Goal: Check status: Check status

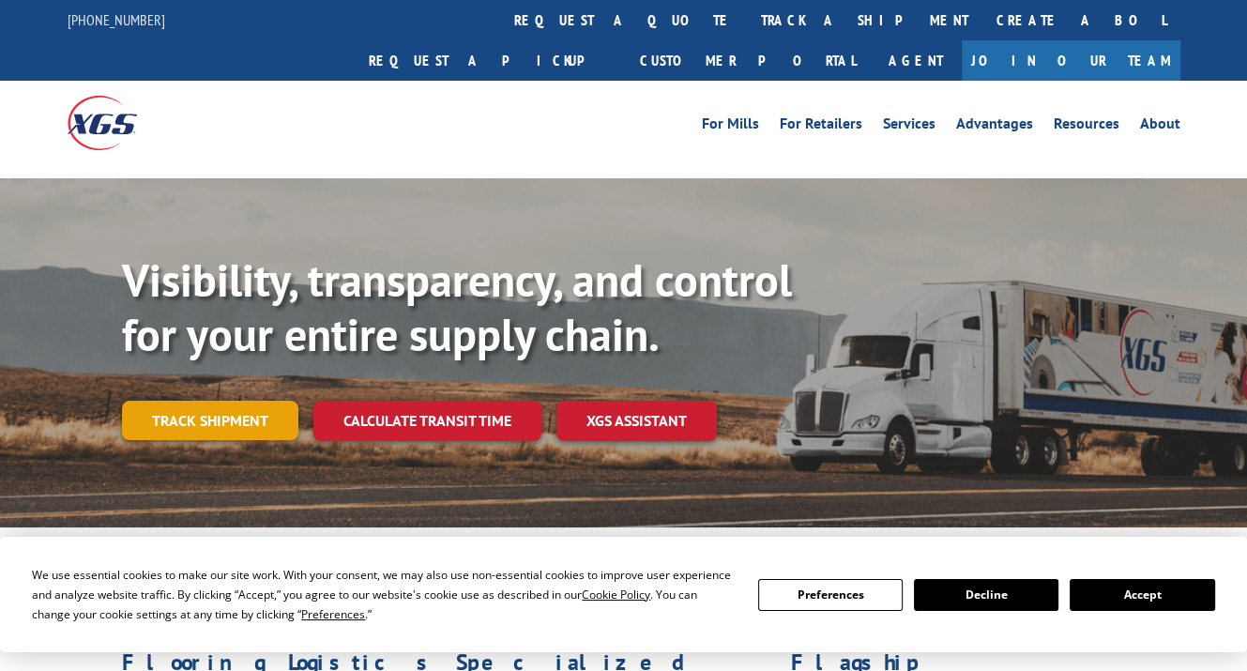
click at [219, 400] on link "Track shipment" at bounding box center [210, 419] width 176 height 39
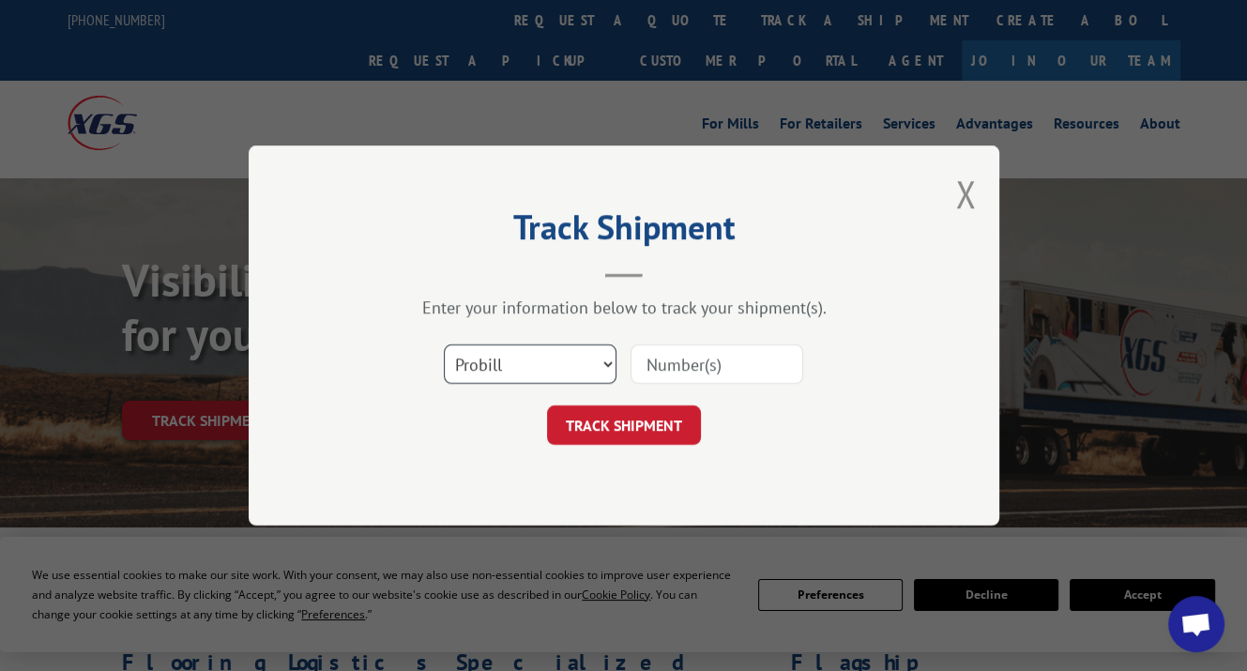
click at [473, 356] on select "Select category... Probill BOL PO" at bounding box center [530, 363] width 173 height 39
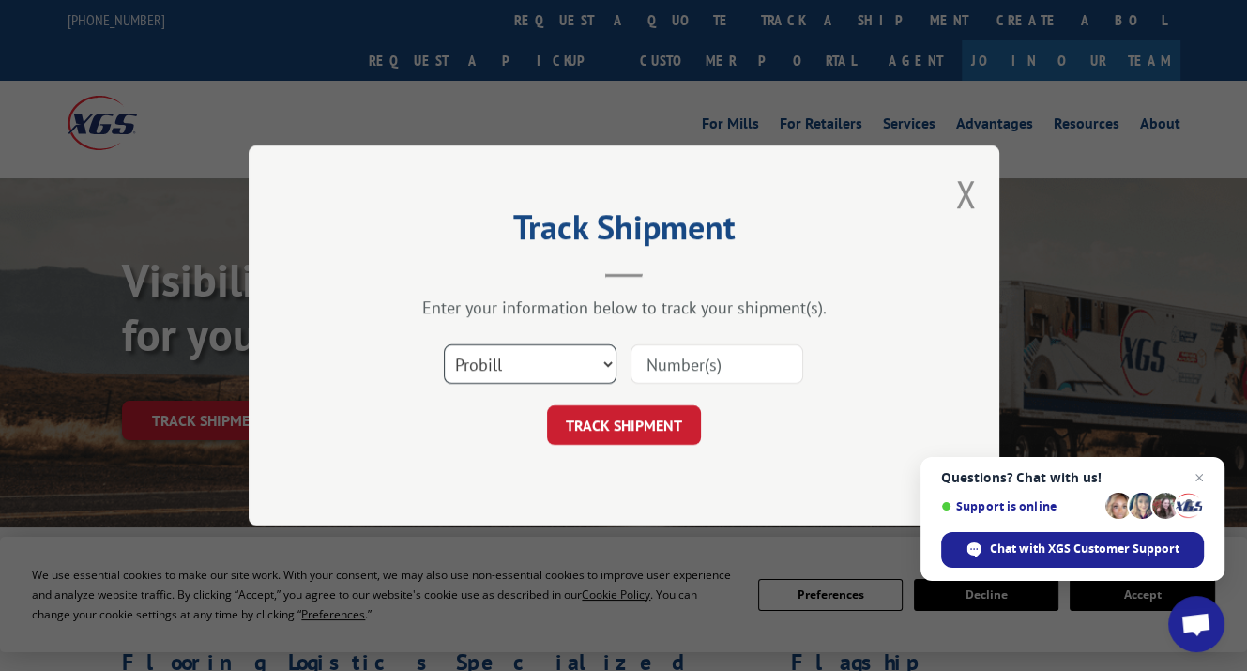
select select "bol"
click at [444, 344] on select "Select category... Probill BOL PO" at bounding box center [530, 363] width 173 height 39
click at [661, 357] on input at bounding box center [716, 363] width 173 height 39
type input "6100046869"
click at [636, 426] on button "TRACK SHIPMENT" at bounding box center [624, 424] width 154 height 39
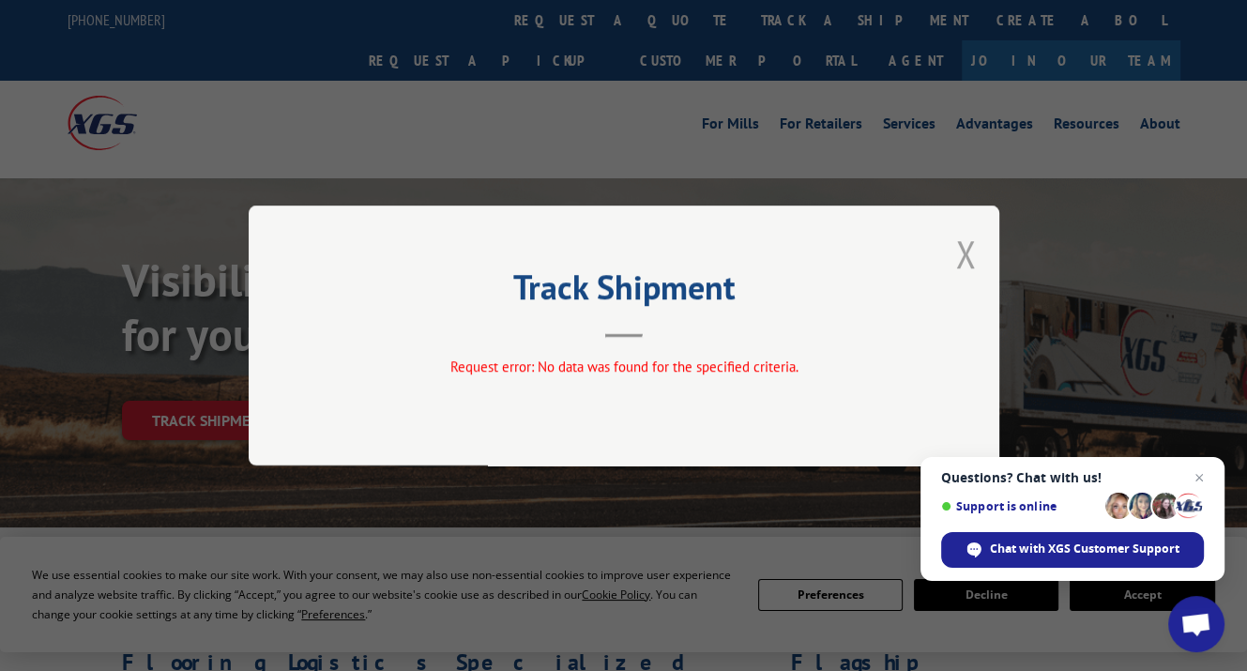
click at [962, 251] on button "Close modal" at bounding box center [965, 254] width 21 height 50
